Goal: Task Accomplishment & Management: Manage account settings

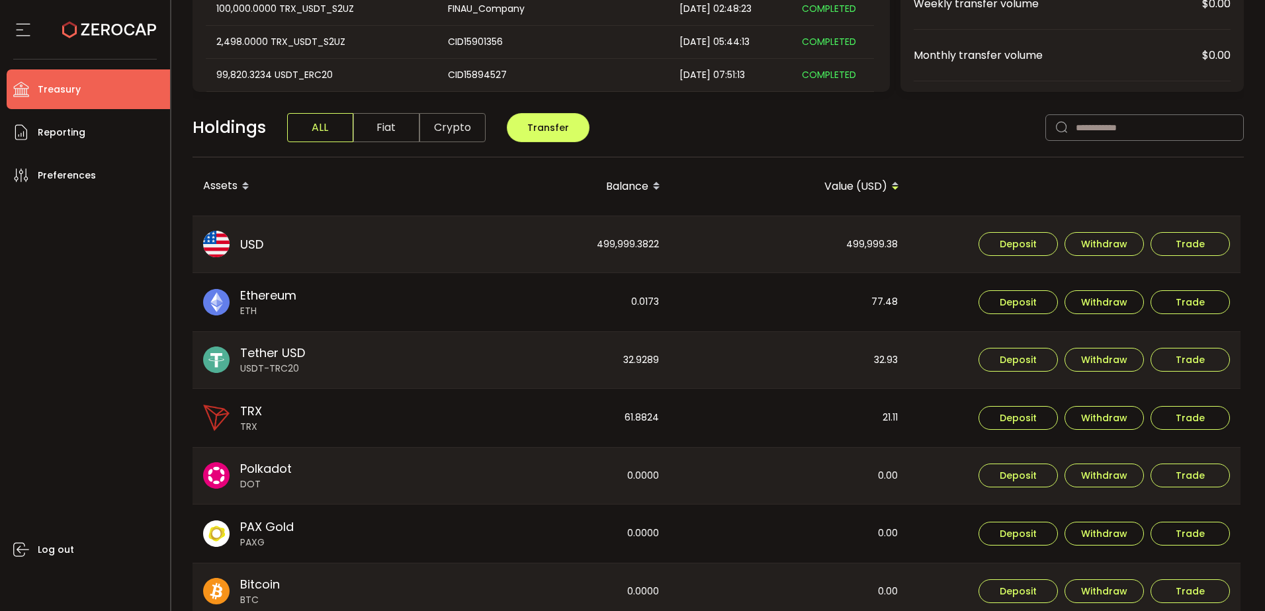
scroll to position [265, 0]
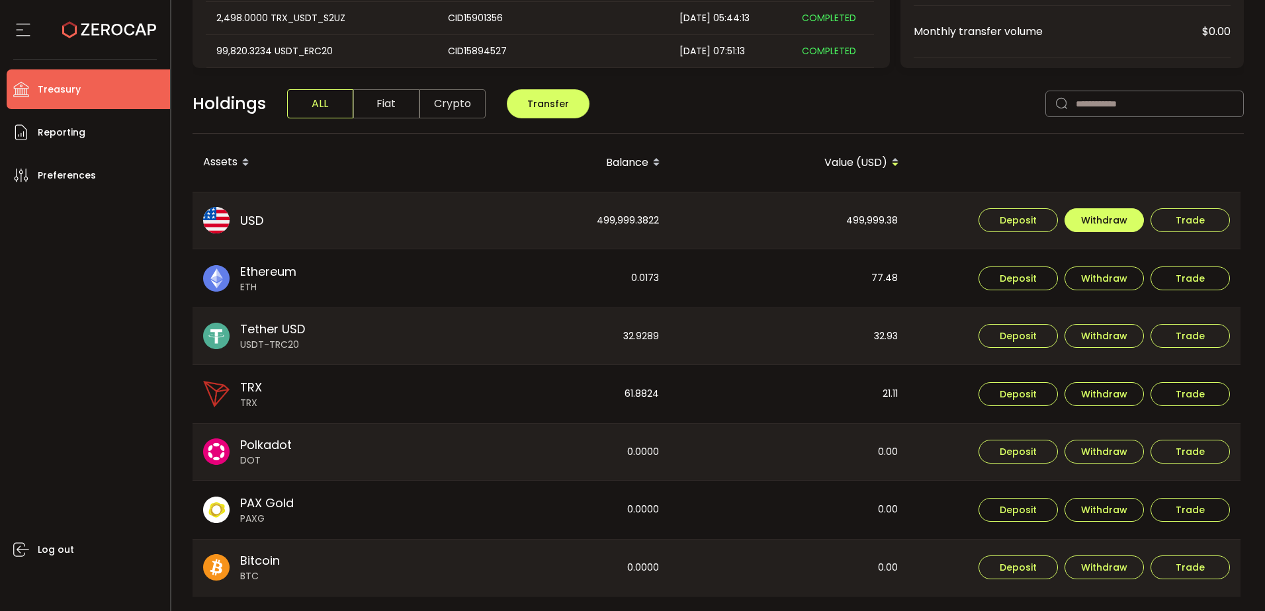
click at [1120, 229] on button "Withdraw" at bounding box center [1103, 220] width 79 height 24
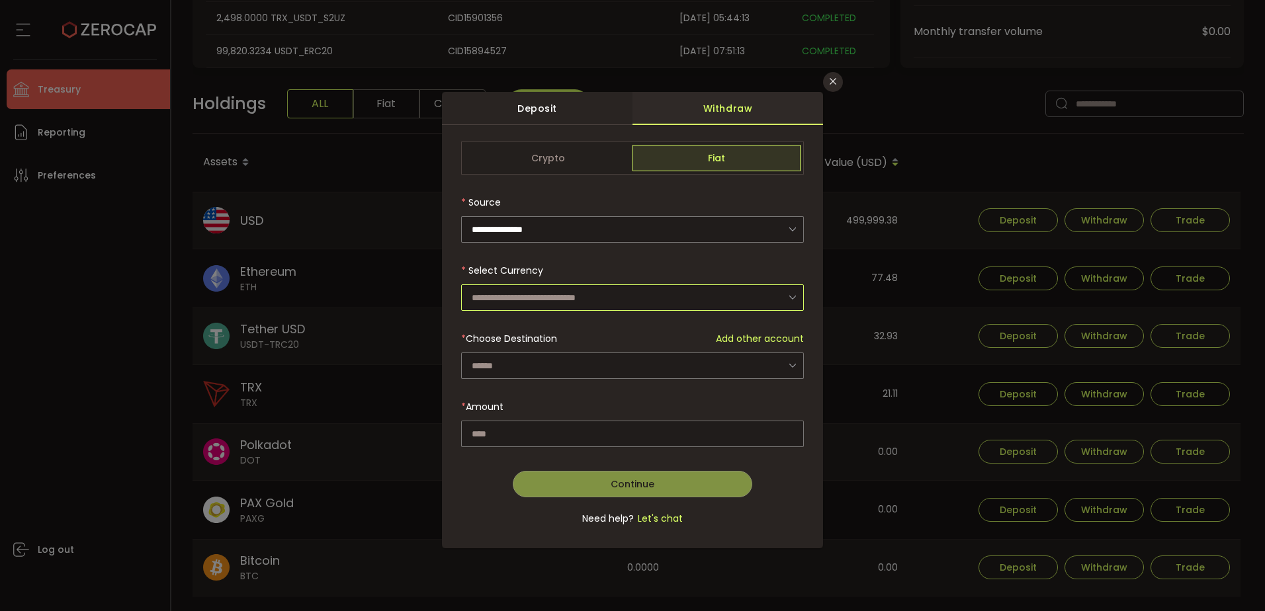
click at [724, 296] on input "dialog" at bounding box center [632, 297] width 343 height 26
click at [607, 333] on li "US Dollar (USD)" at bounding box center [634, 333] width 347 height 22
type input "**********"
click at [603, 368] on div "dialog" at bounding box center [632, 341] width 343 height 399
click at [603, 368] on input "dialog" at bounding box center [632, 366] width 343 height 26
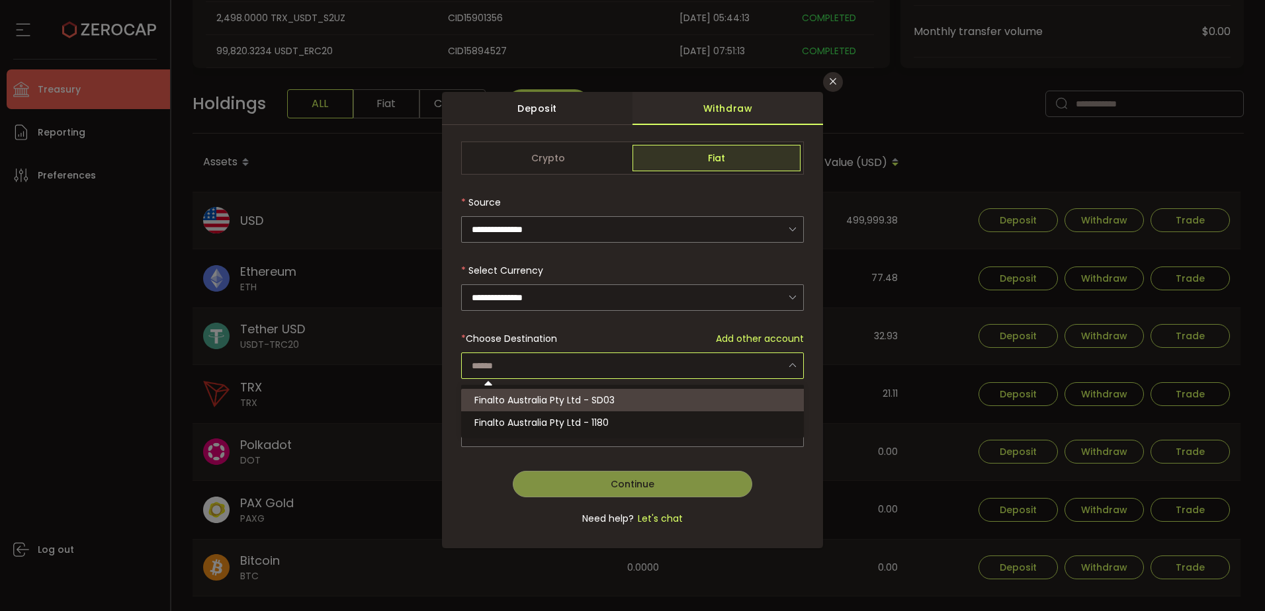
click at [575, 398] on span "Finalto Australia Pty Ltd - SD03" at bounding box center [544, 400] width 140 height 13
type input "**********"
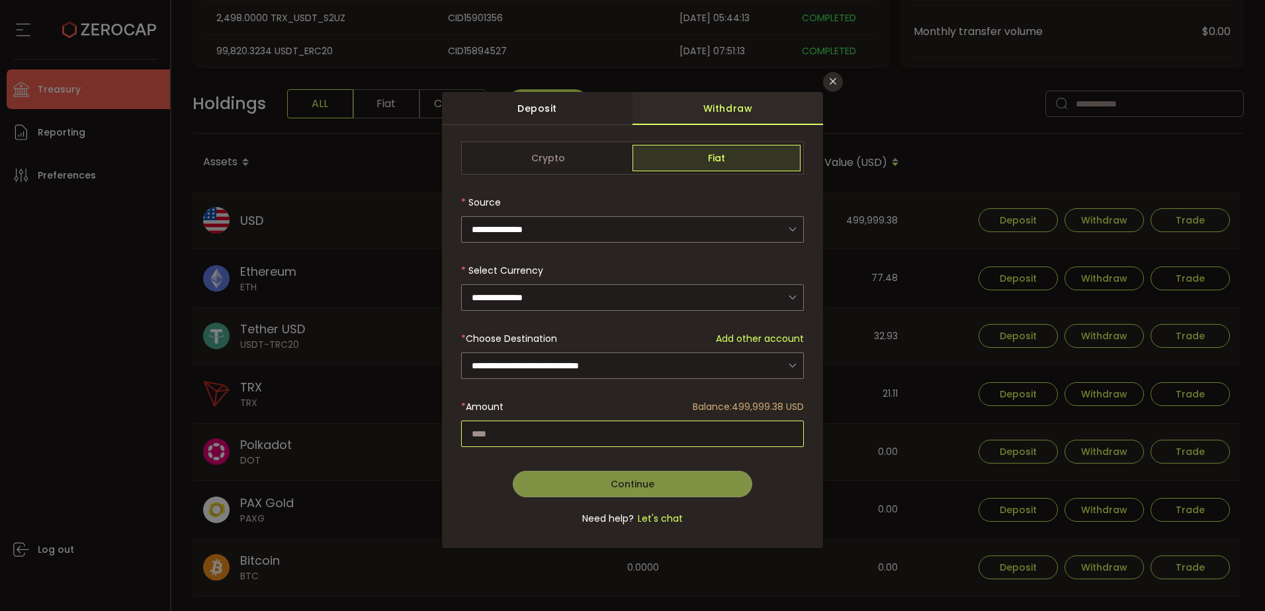
click at [578, 434] on input "dialog" at bounding box center [632, 434] width 343 height 26
paste input "*********"
type input "*********"
click at [630, 484] on span "Continue" at bounding box center [633, 484] width 44 height 13
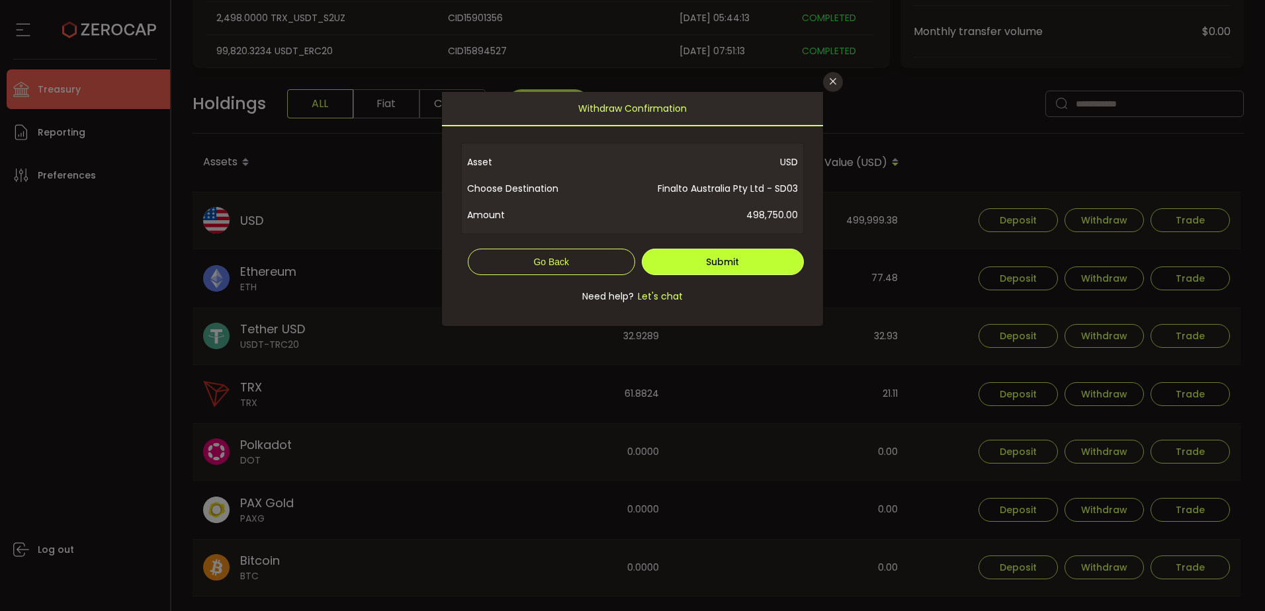
click at [745, 264] on button "Submit" at bounding box center [723, 262] width 163 height 26
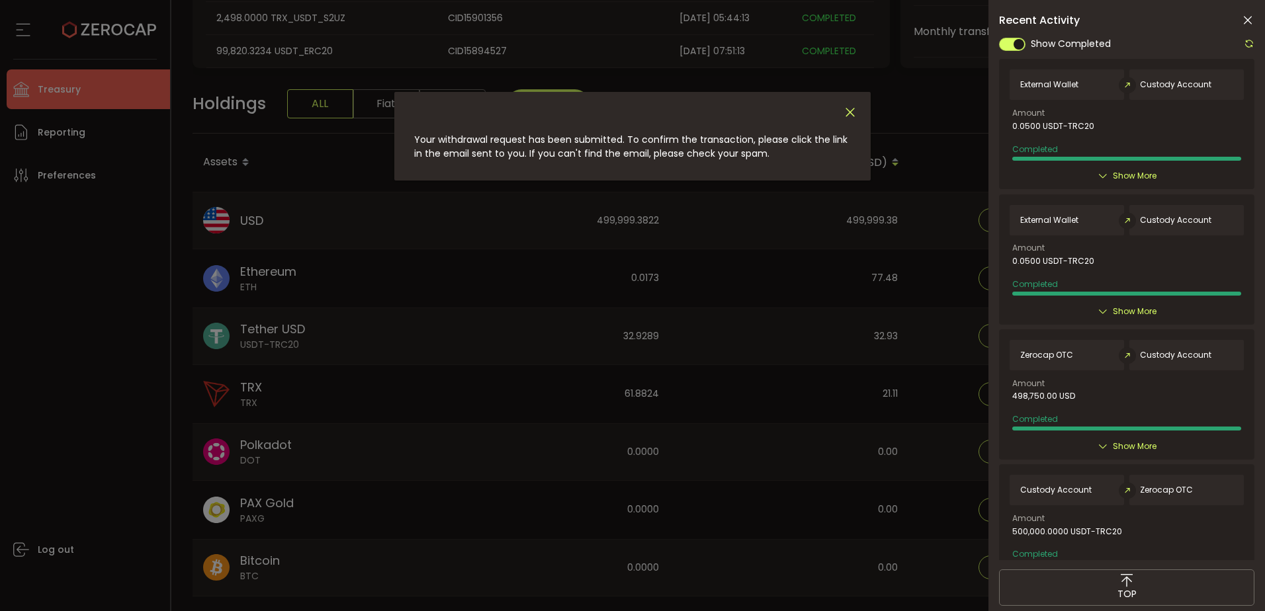
click at [846, 107] on icon "Close" at bounding box center [850, 112] width 15 height 15
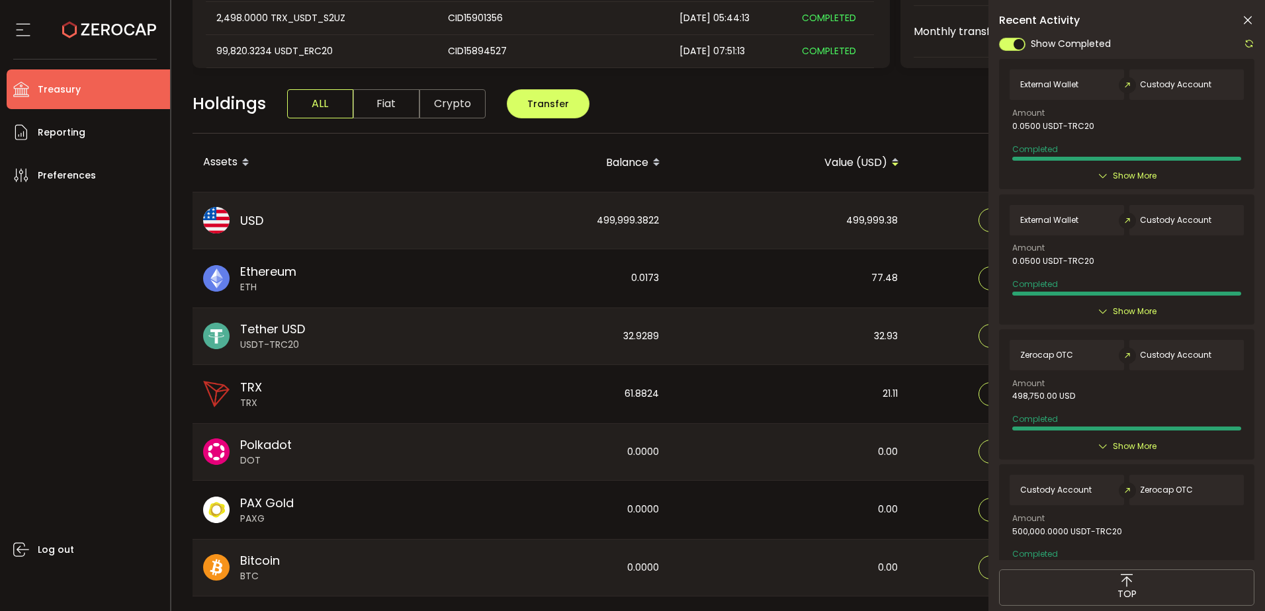
click at [1250, 16] on icon at bounding box center [1247, 20] width 13 height 13
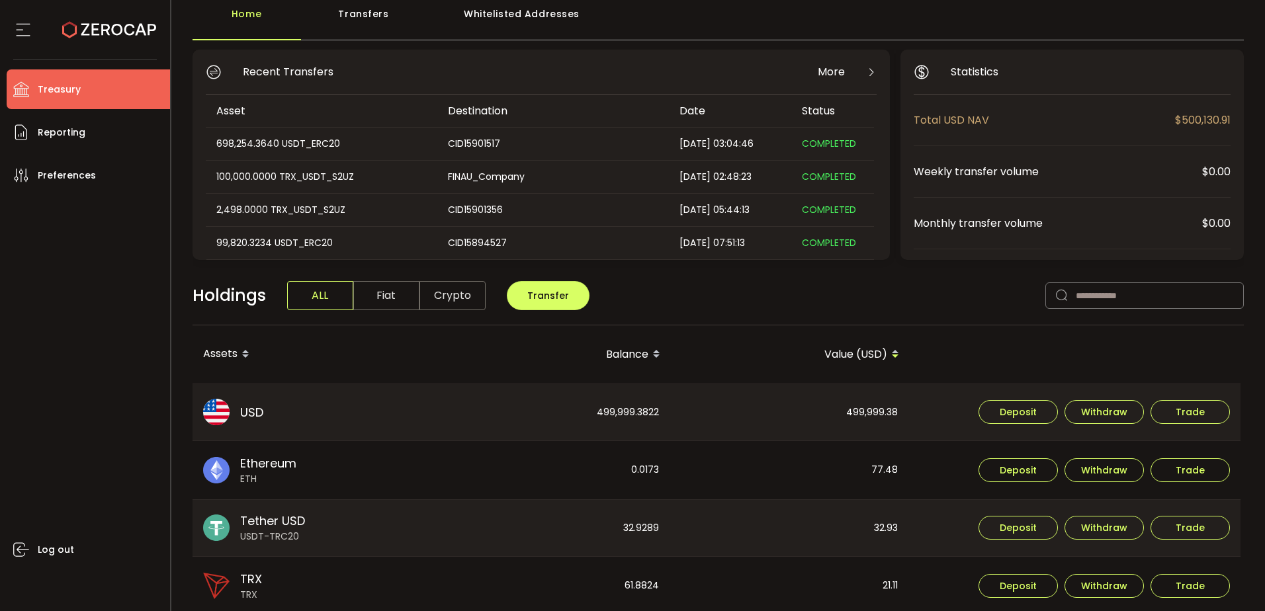
scroll to position [0, 0]
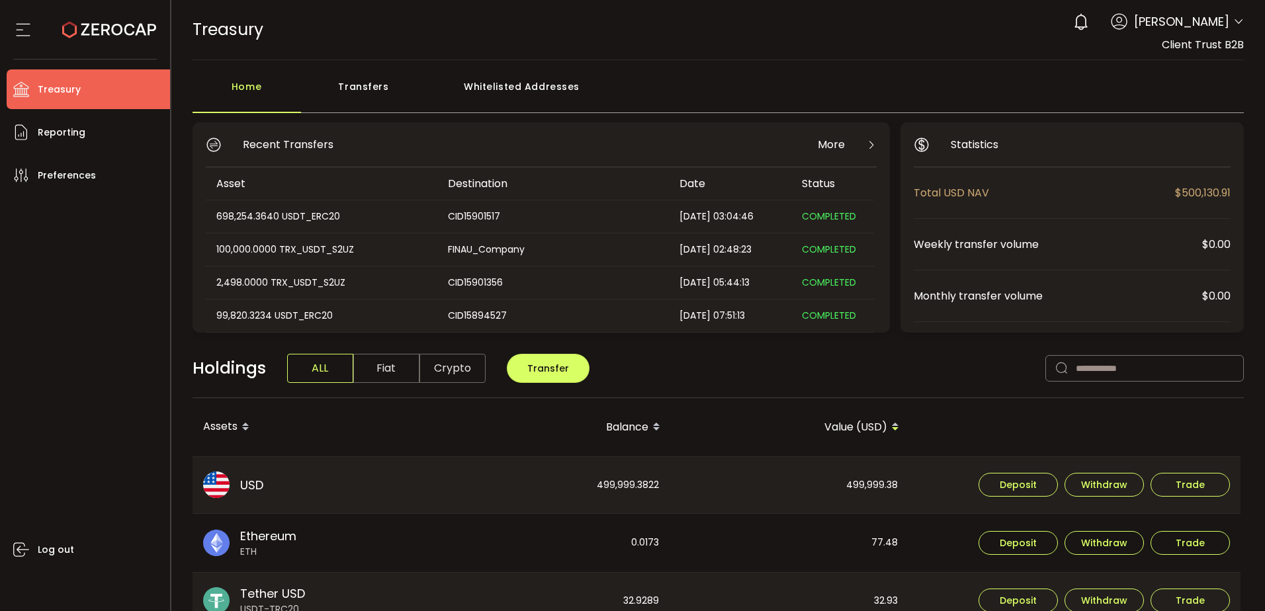
click at [1209, 27] on span "[PERSON_NAME]" at bounding box center [1181, 22] width 95 height 18
click at [1229, 23] on div "0 [PERSON_NAME] Account Finalto Australia Pty Ltd (991b14) Finalto Australia Pt…" at bounding box center [1154, 21] width 177 height 29
click at [1200, 28] on span "[PERSON_NAME]" at bounding box center [1181, 22] width 95 height 18
click at [1234, 21] on icon at bounding box center [1238, 22] width 11 height 11
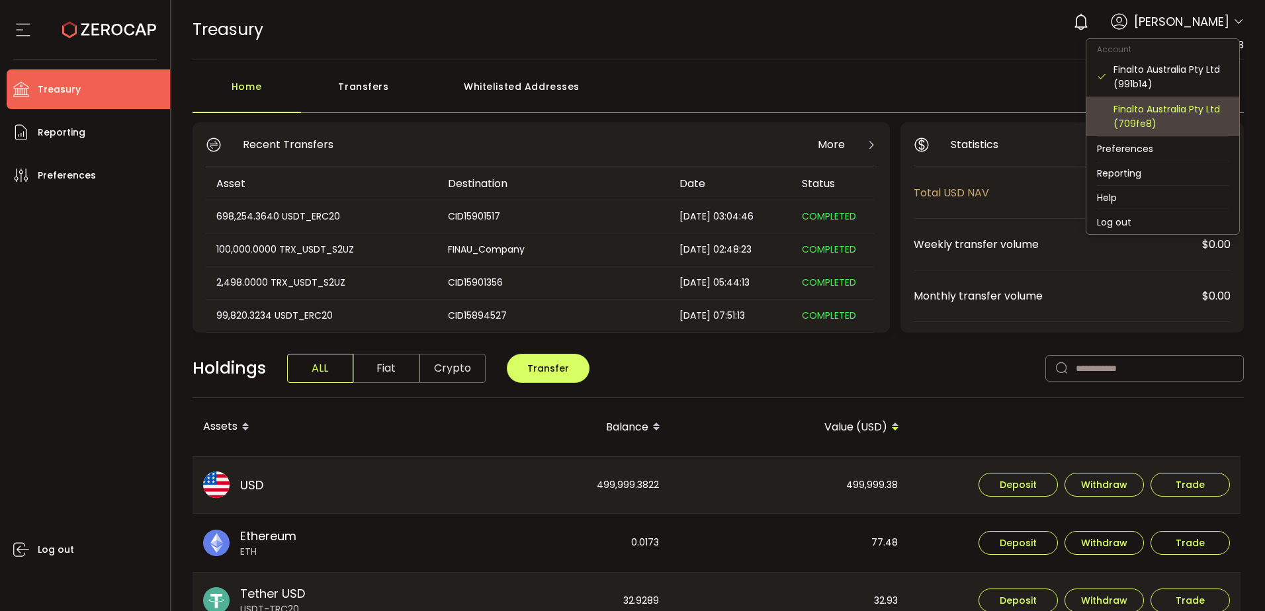
click at [1176, 114] on div "Finalto Australia Pty Ltd (709fe8)" at bounding box center [1170, 116] width 115 height 29
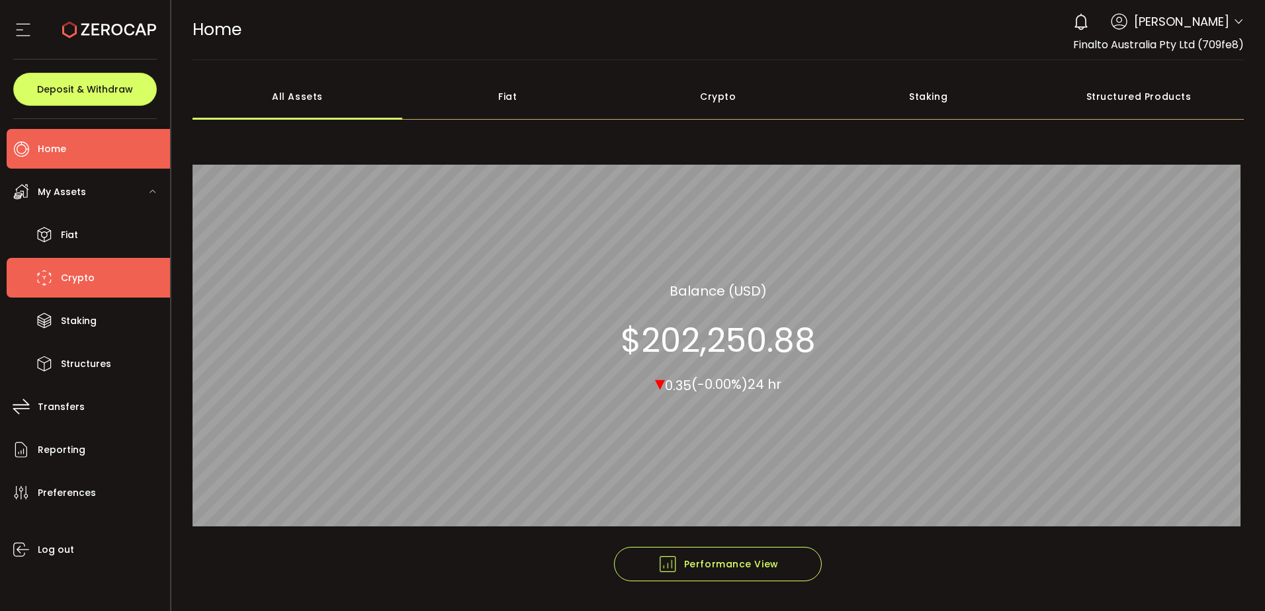
click at [63, 271] on span "Crypto" at bounding box center [78, 278] width 34 height 19
